Goal: Navigation & Orientation: Find specific page/section

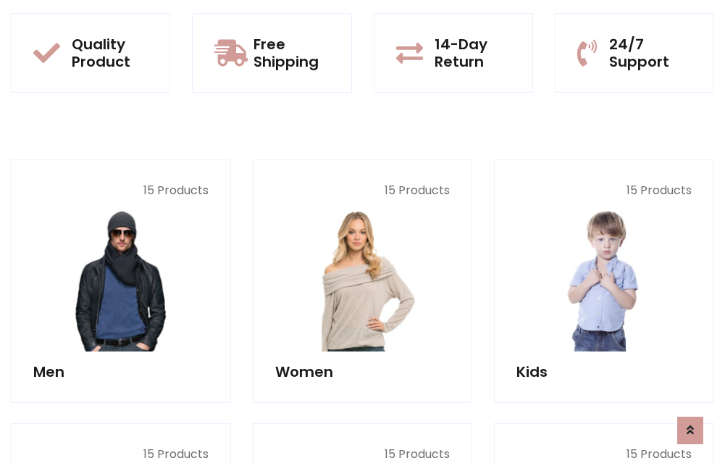
scroll to position [1255, 0]
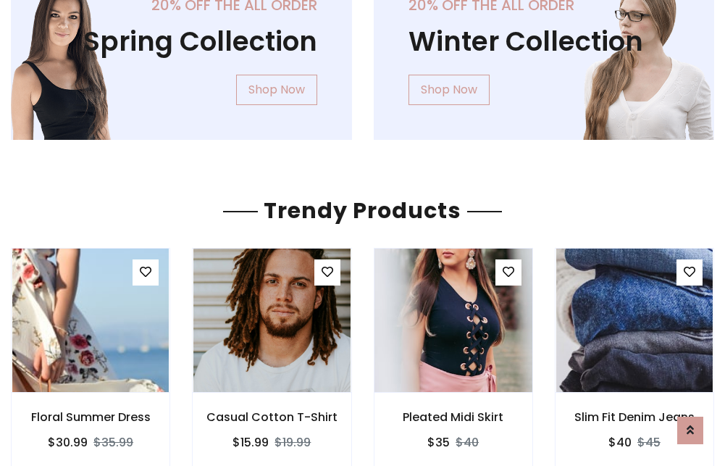
click at [453, 320] on img at bounding box center [453, 320] width 188 height 348
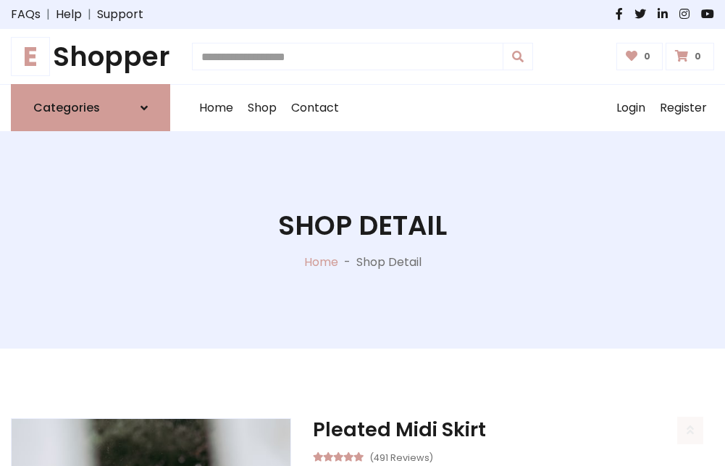
click at [91, 56] on h1 "E Shopper" at bounding box center [90, 57] width 159 height 32
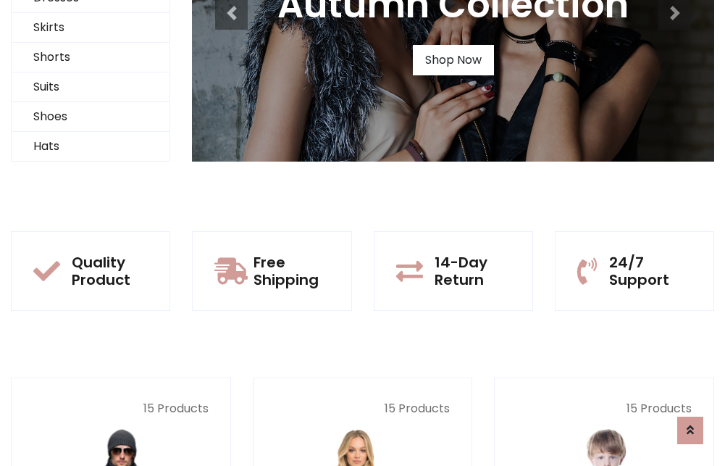
scroll to position [140, 0]
